Goal: Find specific page/section: Find specific page/section

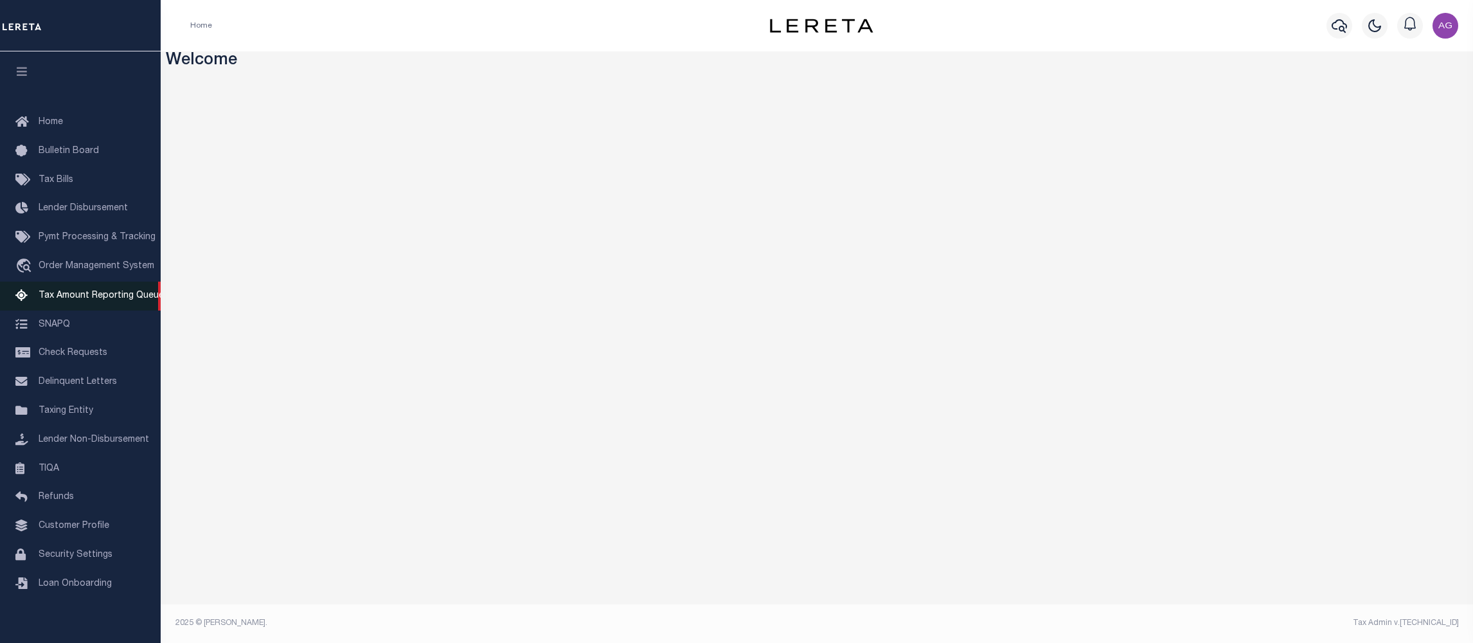
click at [73, 300] on span "Tax Amount Reporting Queue" at bounding box center [101, 295] width 125 height 9
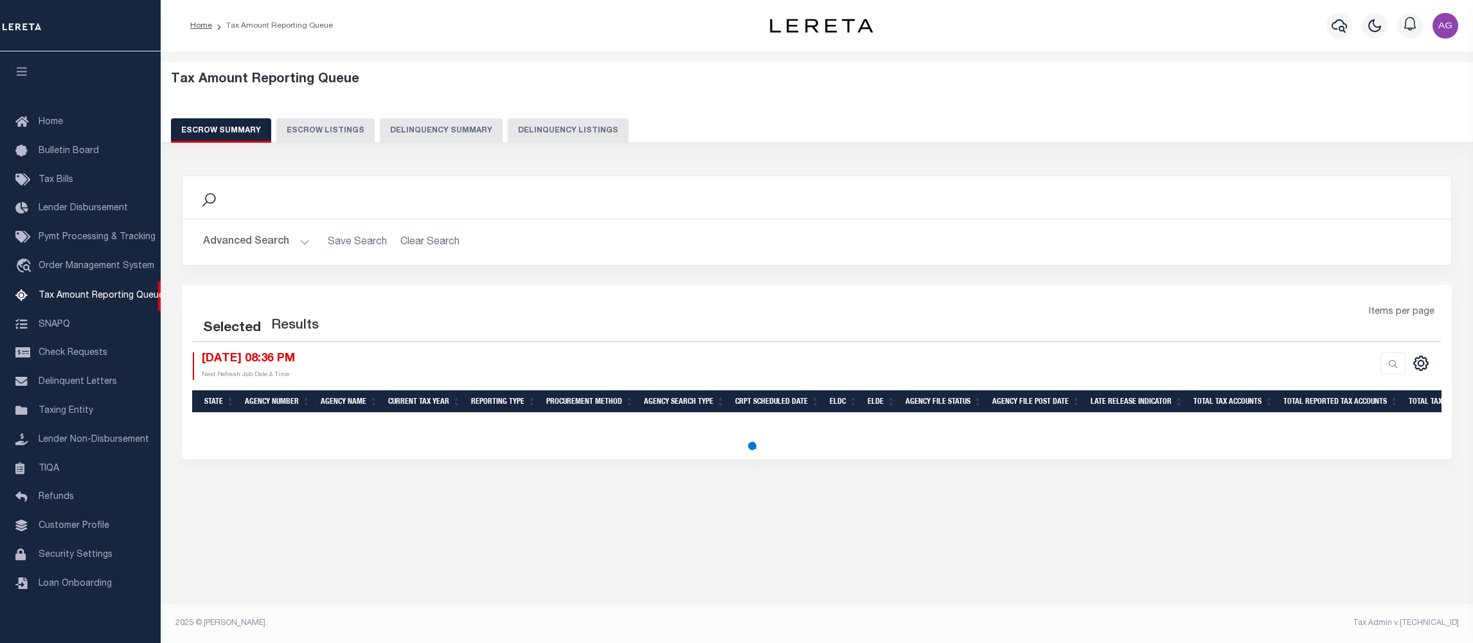
click at [420, 129] on button "Delinquency Summary" at bounding box center [441, 130] width 123 height 24
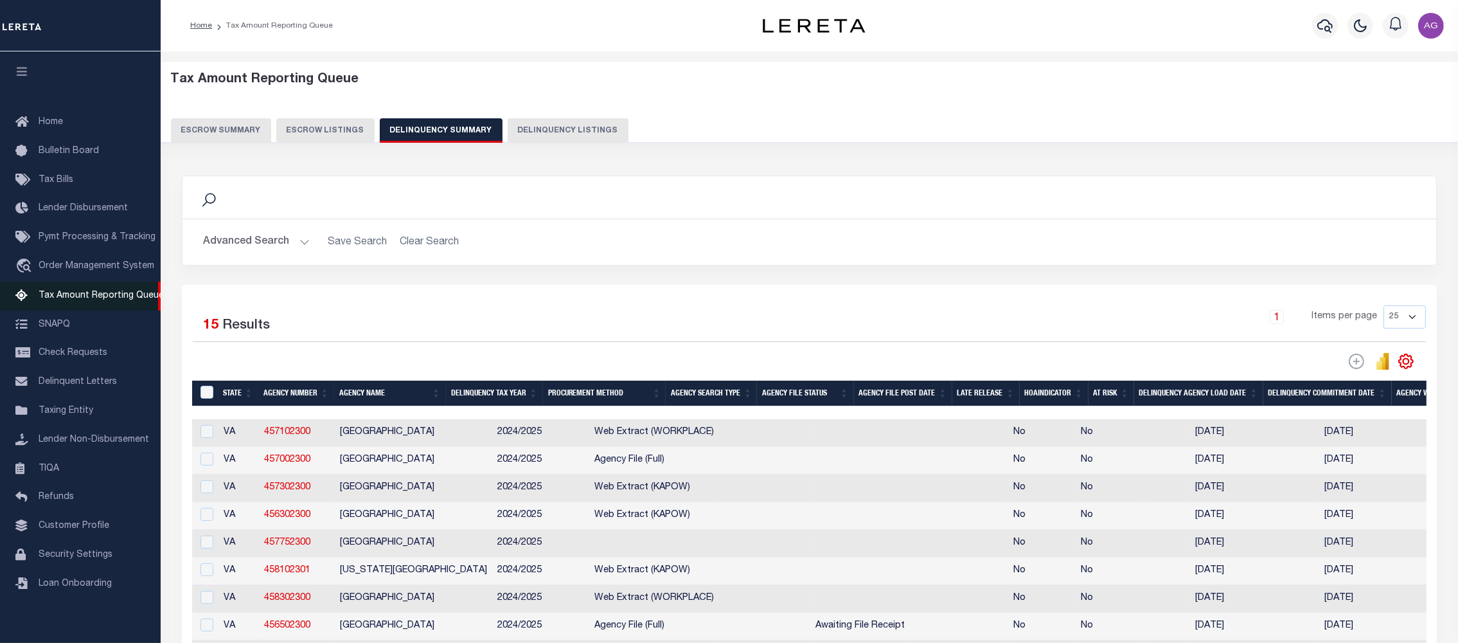
click at [72, 300] on span "Tax Amount Reporting Queue" at bounding box center [101, 295] width 125 height 9
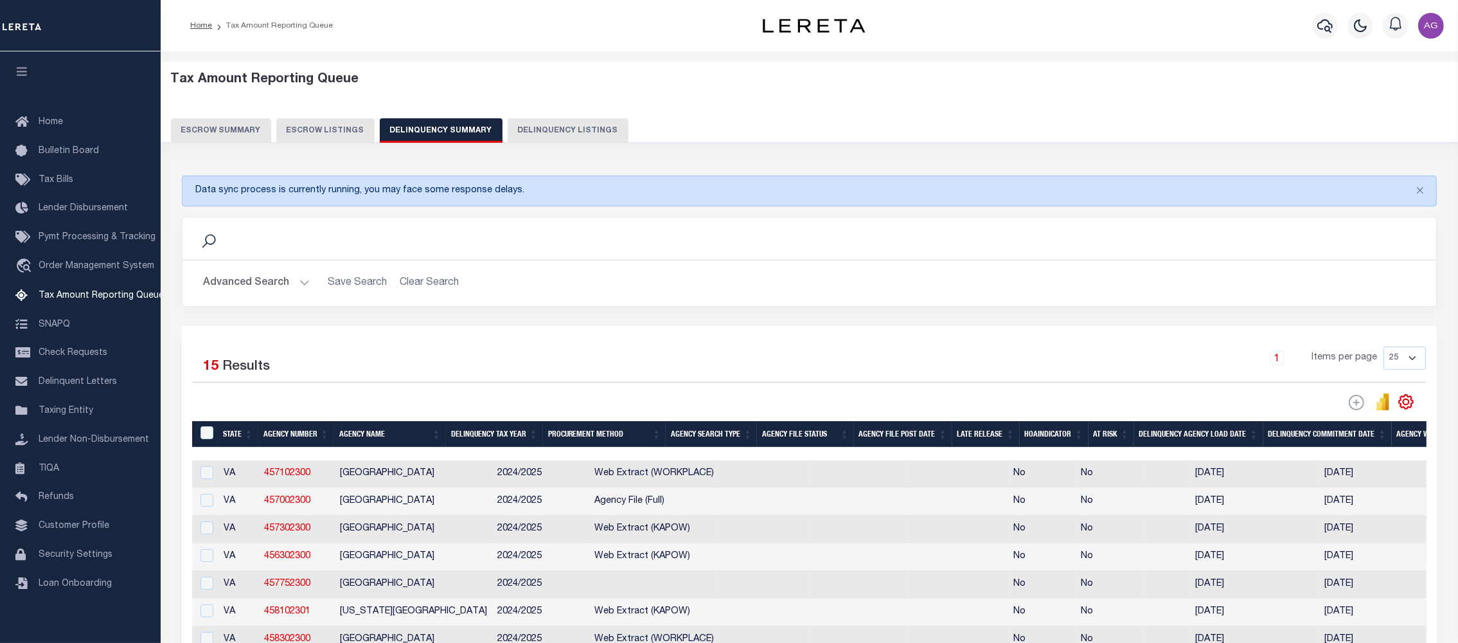
click at [523, 130] on button "Delinquency Listings" at bounding box center [568, 130] width 121 height 24
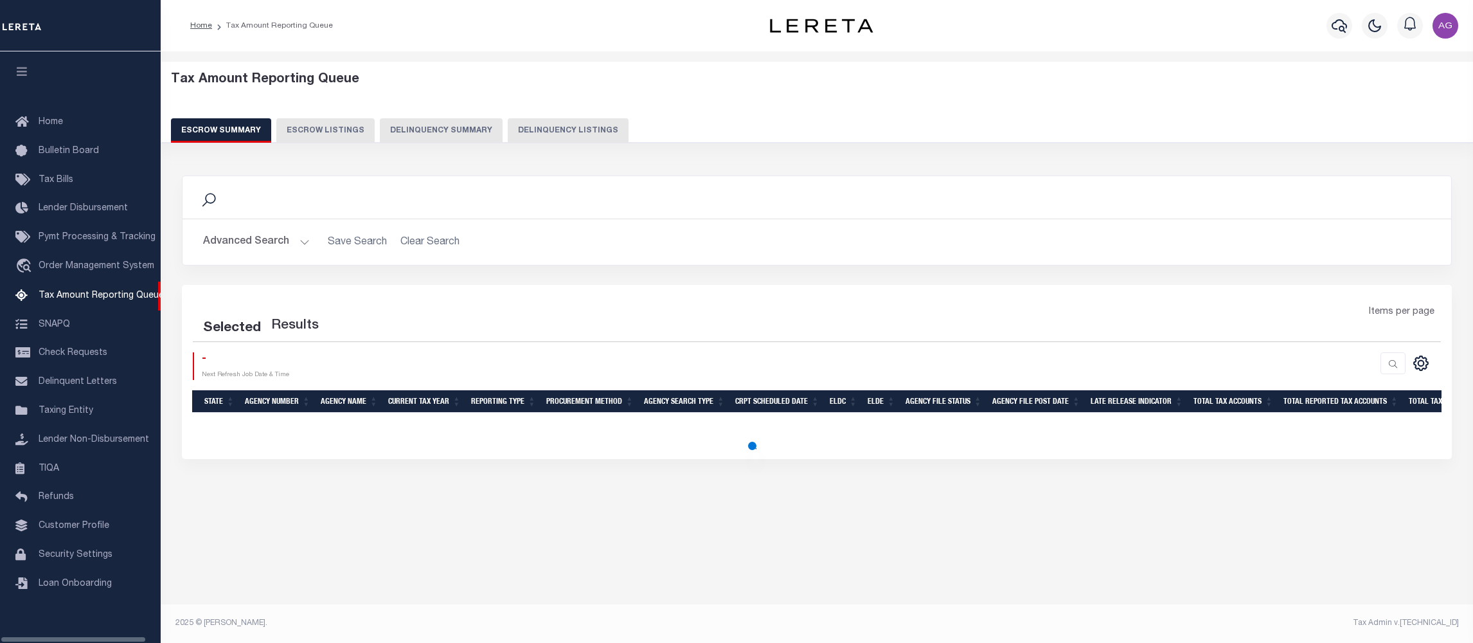
click at [421, 127] on div "Escrow Summary Escrow Listings Delinquency Summary Delinquency Listings" at bounding box center [817, 130] width 1293 height 24
click at [420, 127] on button "Delinquency Summary" at bounding box center [441, 130] width 123 height 24
